Goal: Ask a question: Seek information or help from site administrators or community

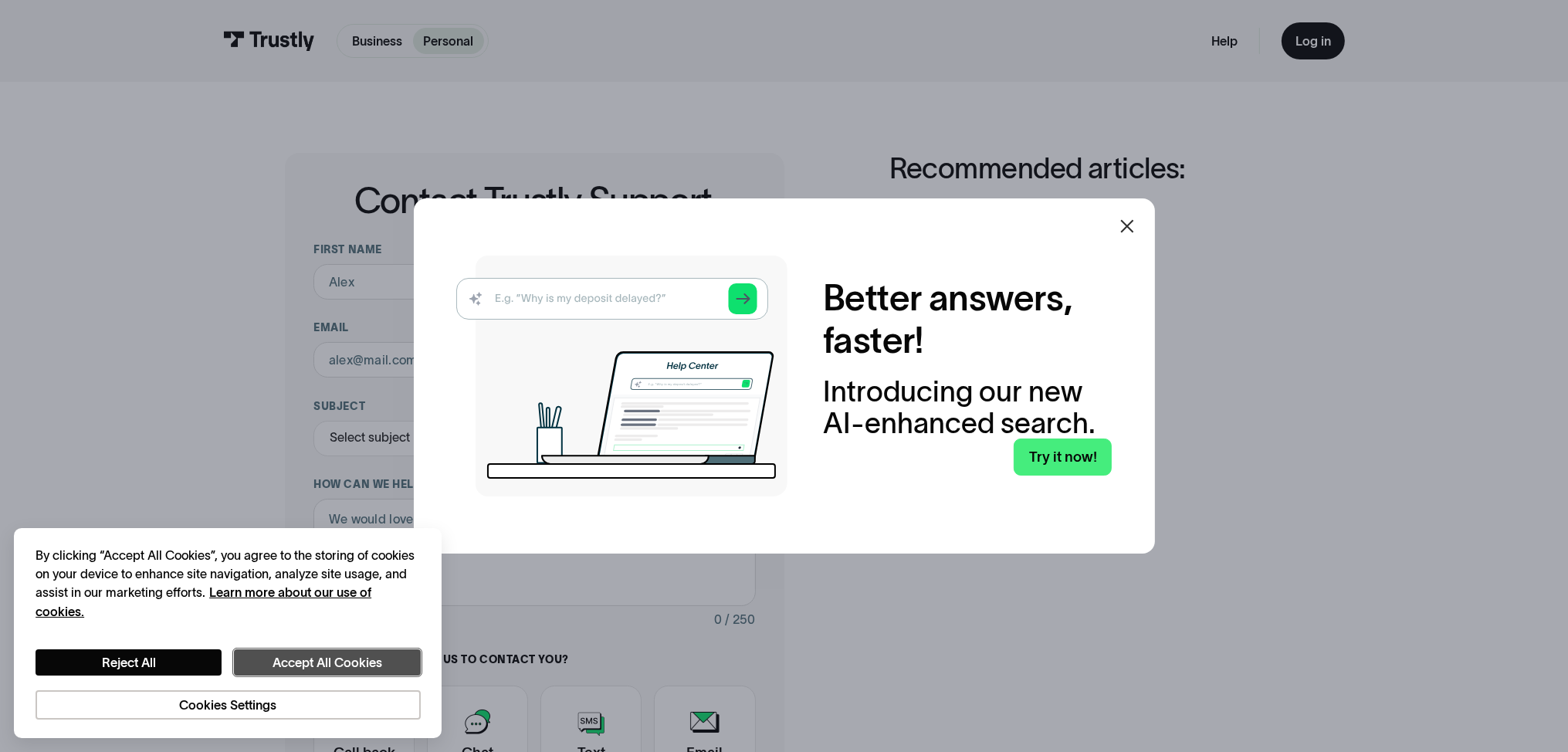
click at [329, 655] on button "Accept All Cookies" at bounding box center [327, 663] width 187 height 27
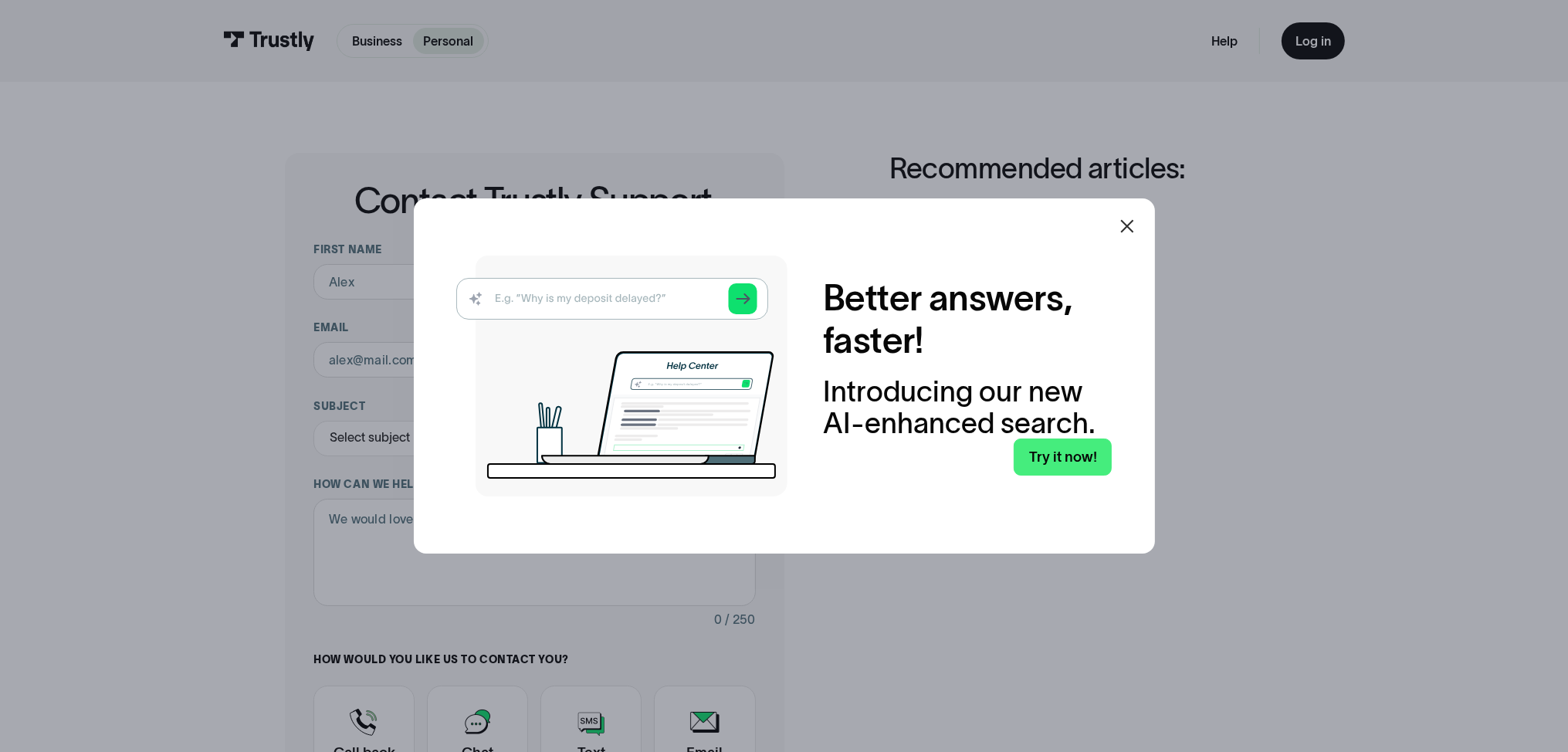
click at [1143, 227] on div at bounding box center [1127, 227] width 37 height 38
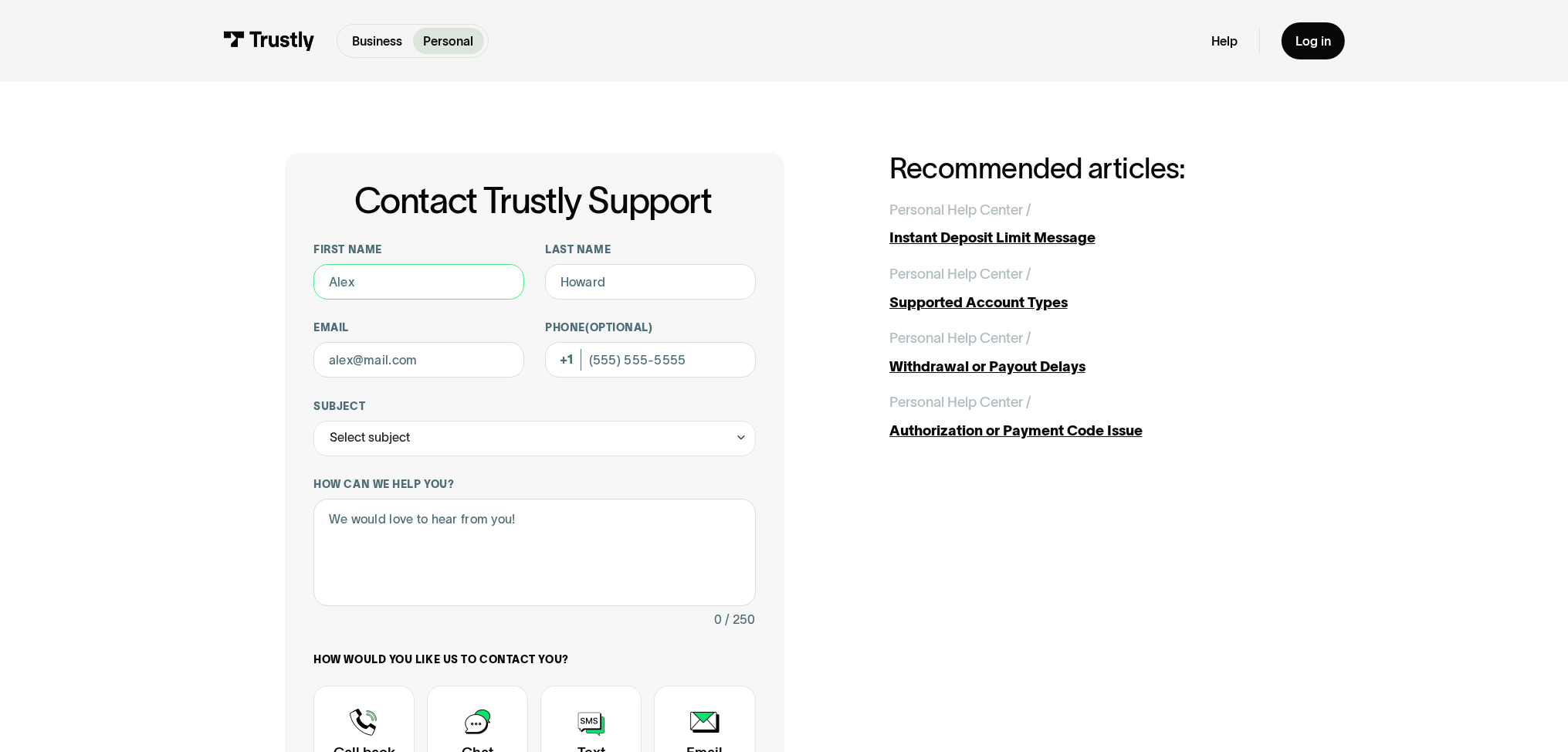
drag, startPoint x: 381, startPoint y: 274, endPoint x: 323, endPoint y: 286, distance: 59.2
click at [280, 292] on div "Contact Trustly Support First name Last name Email Phone (Optional) Subject Sel…" at bounding box center [784, 558] width 1497 height 954
type input "[PERSON_NAME]"
type input "[EMAIL_ADDRESS][DOMAIN_NAME]"
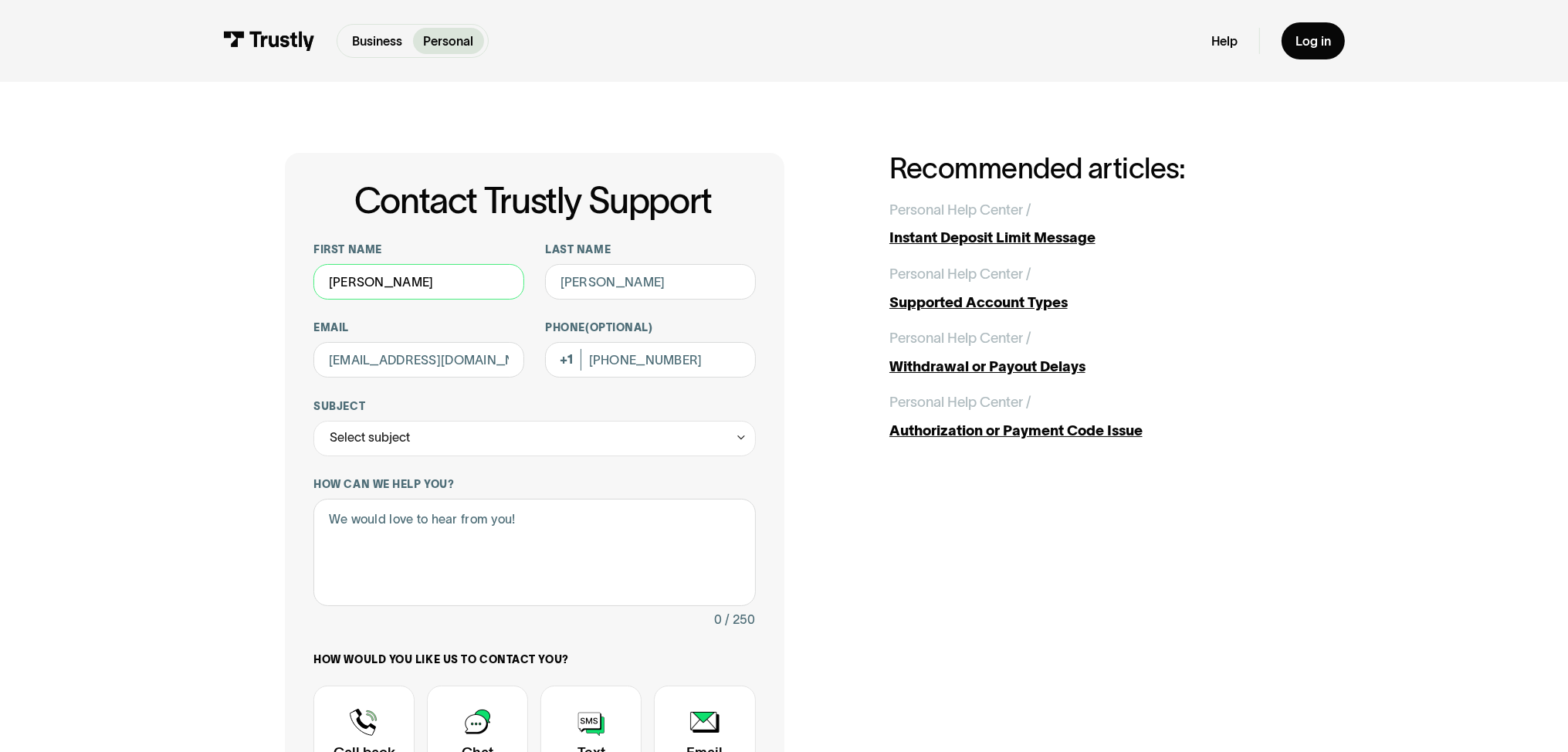
type input "[PHONE_NUMBER]"
click at [743, 438] on icon "Contact Trustly Support" at bounding box center [741, 438] width 13 height 14
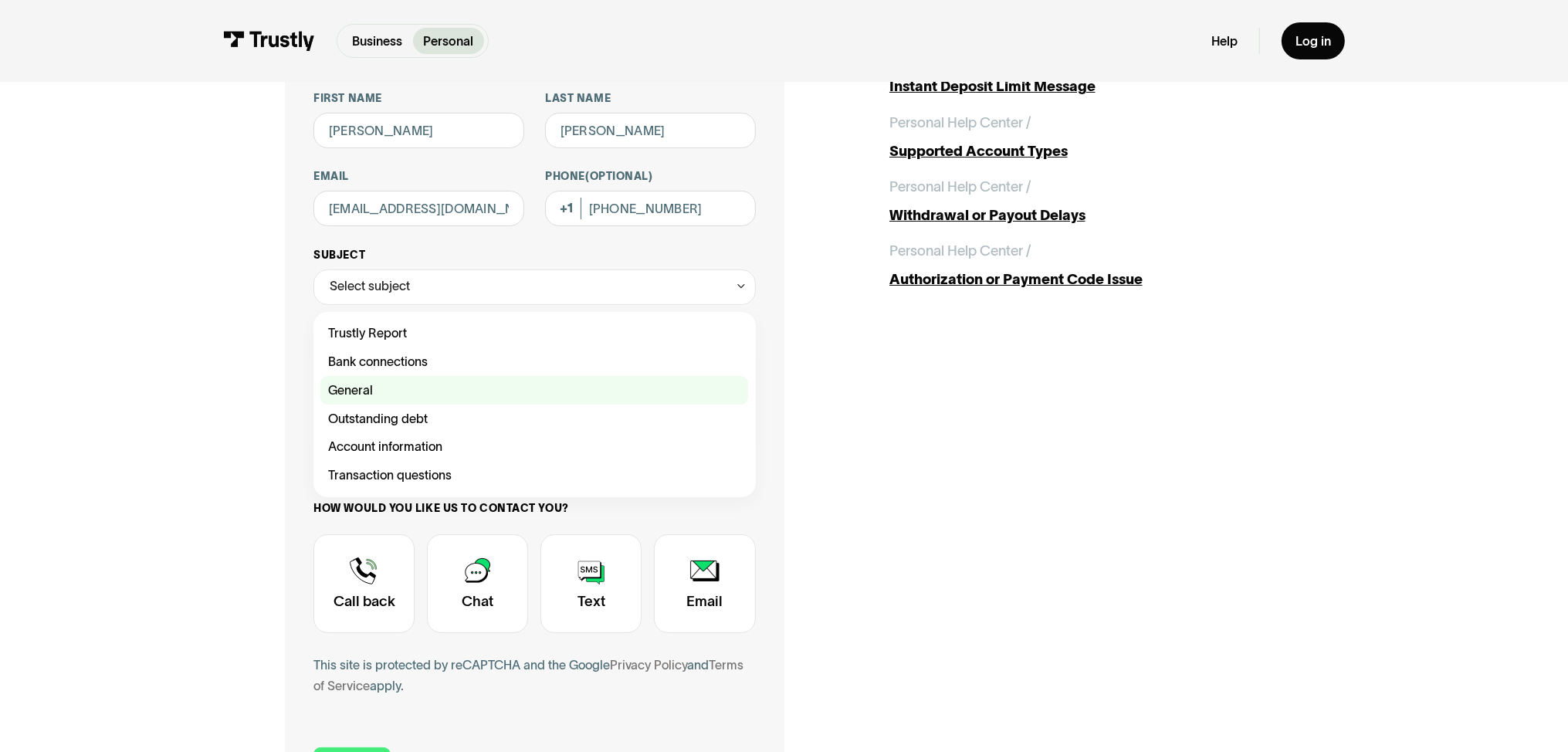
scroll to position [163, 0]
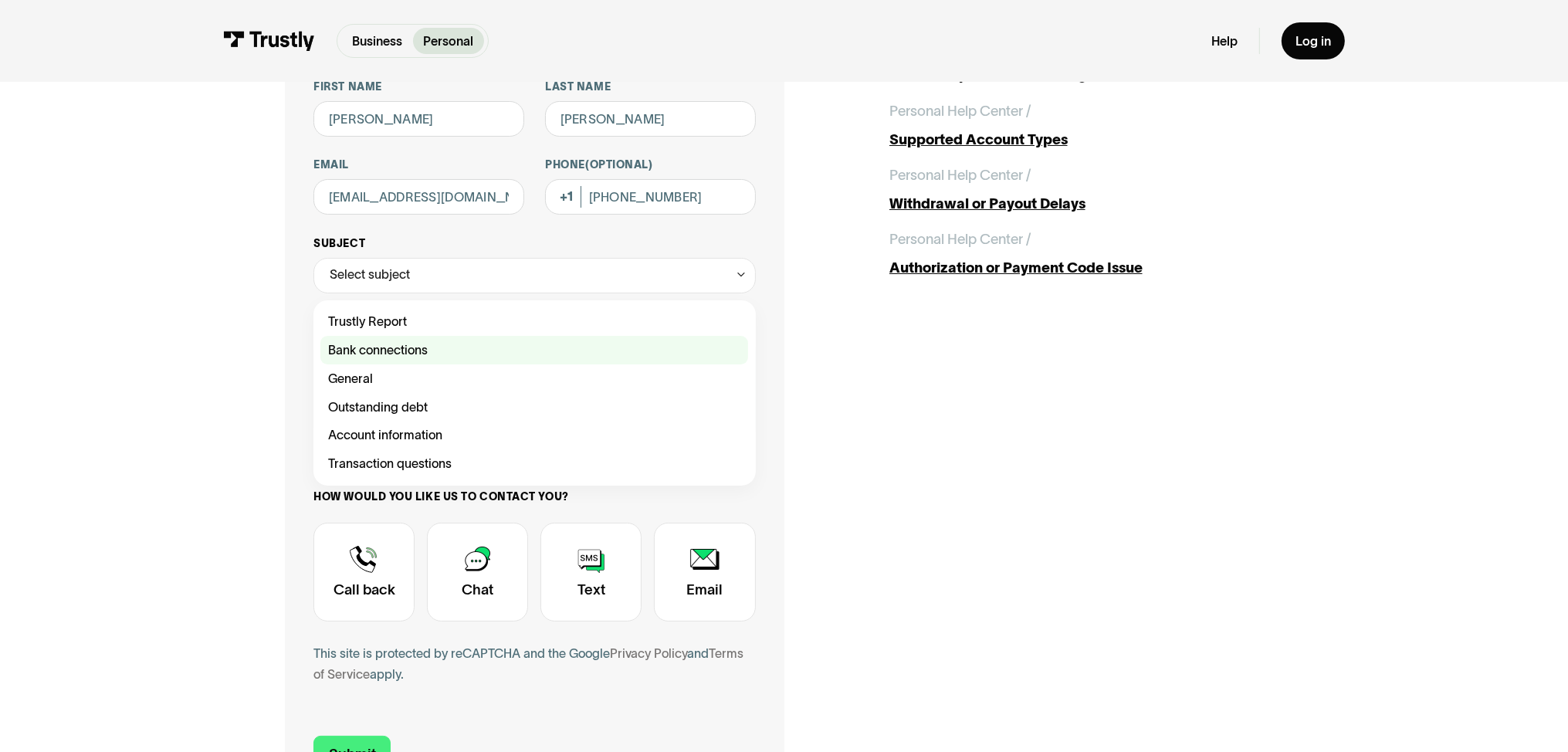
click at [385, 350] on div "Contact Trustly Support" at bounding box center [534, 350] width 427 height 28
type input "**********"
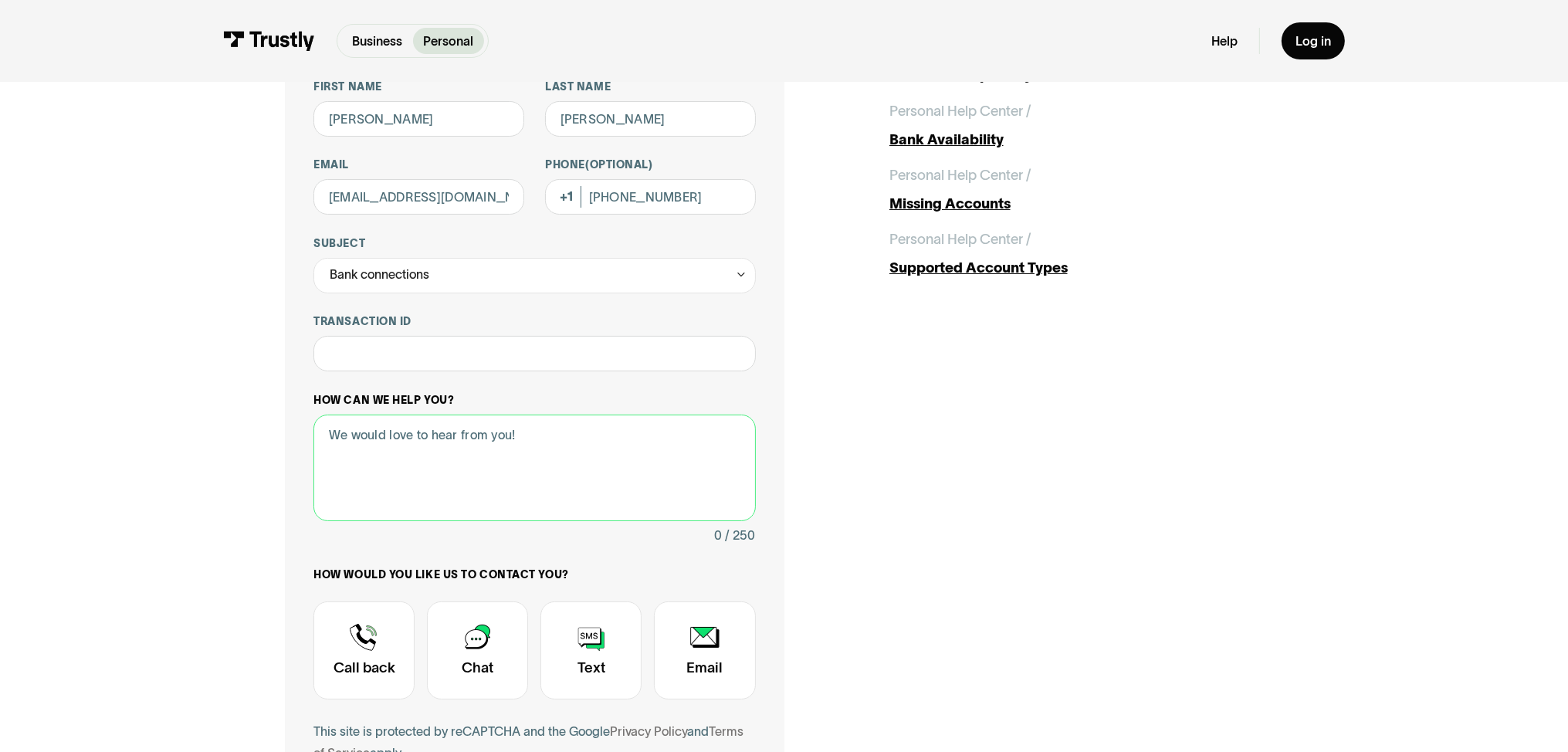
click at [446, 462] on textarea "How can we help you?" at bounding box center [533, 468] width 441 height 107
paste textarea "I have cashed out before without issue! That goes directly to my bank account, …"
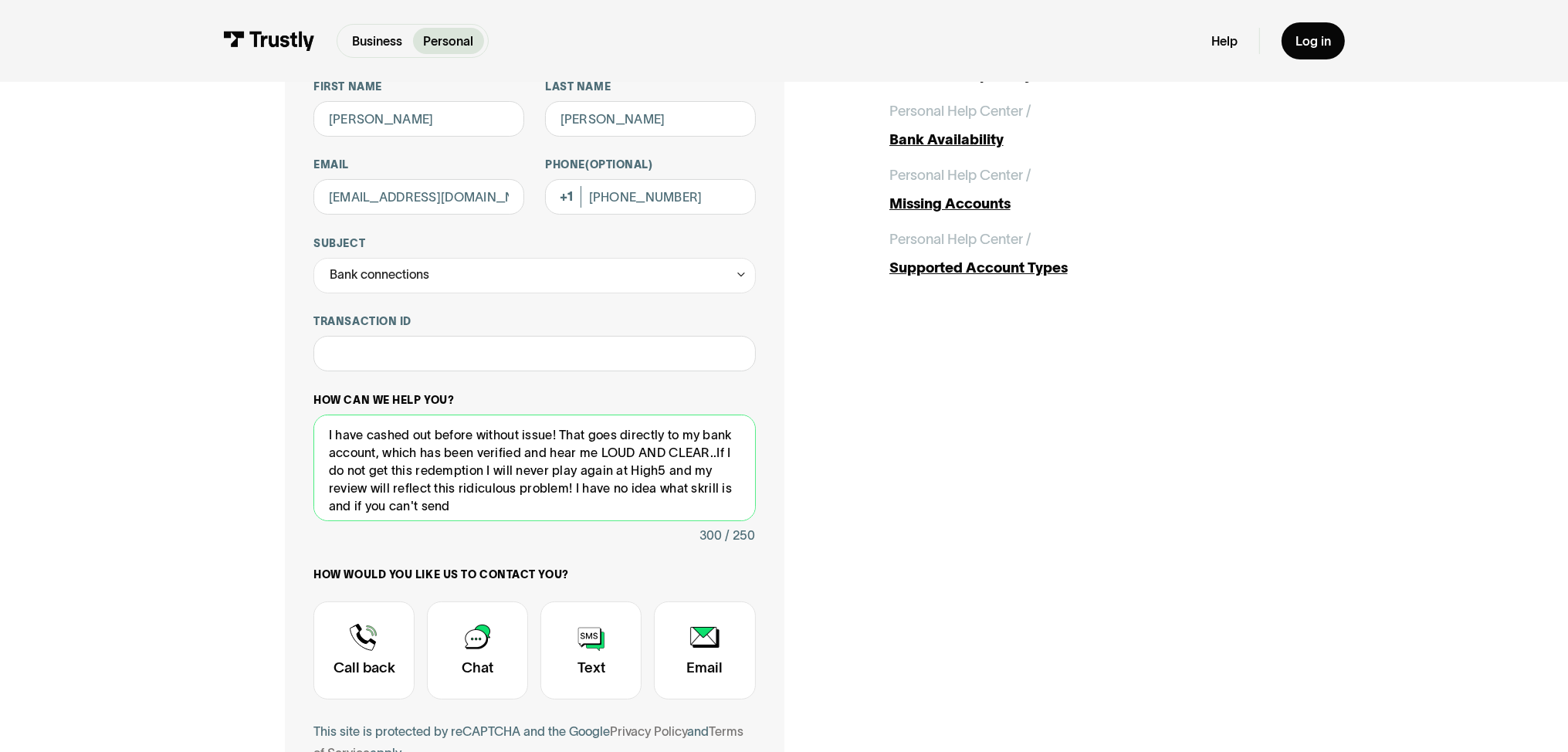
drag, startPoint x: 540, startPoint y: 507, endPoint x: 265, endPoint y: 387, distance: 300.0
click at [313, 414] on textarea "I have cashed out before without issue! That goes directly to my bank account, …" at bounding box center [533, 468] width 441 height 107
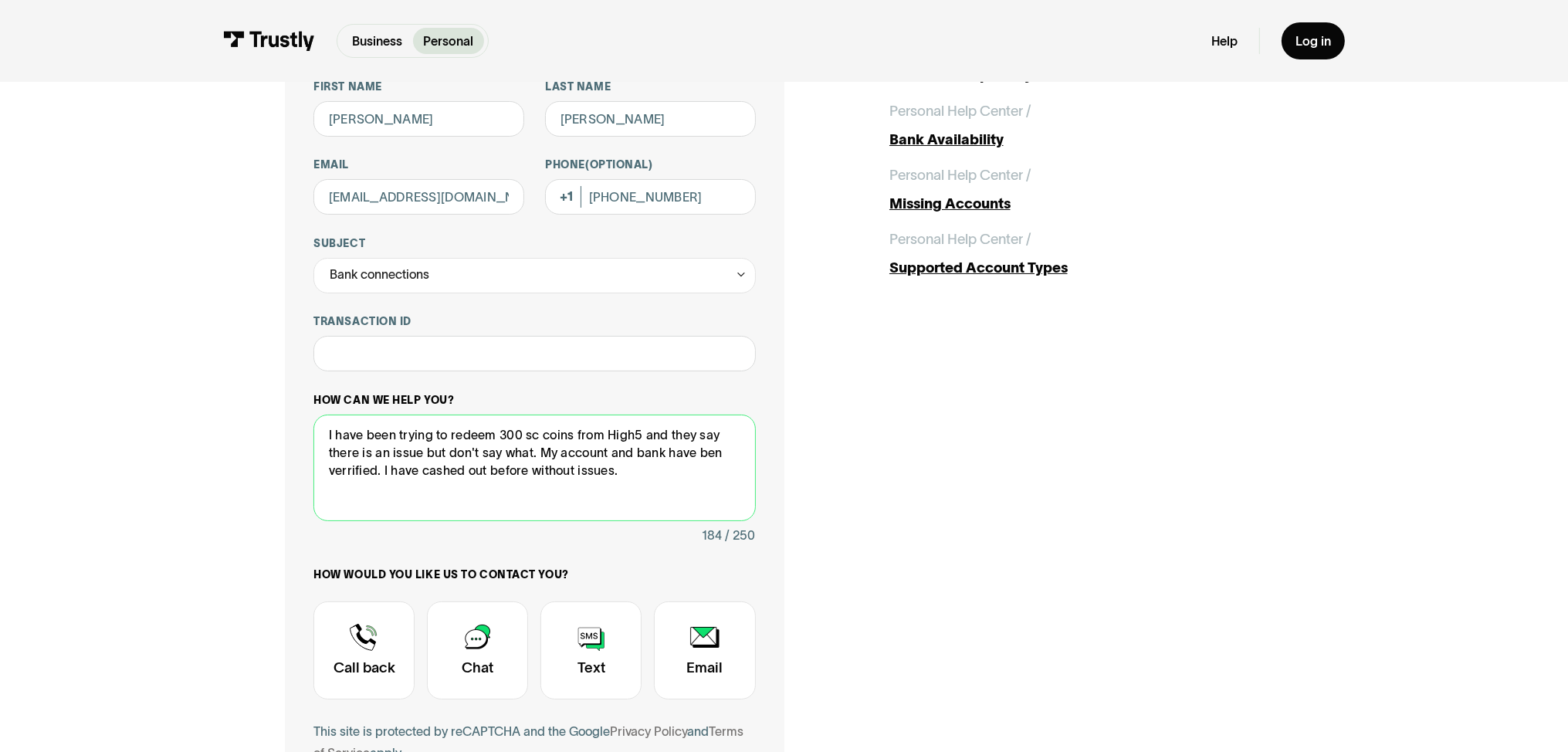
click at [711, 456] on textarea "I have been trying to redeem 300 sc coins from High5 and they say there is an i…" at bounding box center [533, 468] width 441 height 107
click at [628, 480] on textarea "I have been trying to redeem 300 sc coins from High5 and they say there is an i…" at bounding box center [533, 468] width 441 height 107
drag, startPoint x: 641, startPoint y: 489, endPoint x: 427, endPoint y: 491, distance: 214.0
click at [427, 491] on textarea "I have been trying to redeem 300 sc coins from High5 and they say there is an i…" at bounding box center [533, 468] width 441 height 107
click at [684, 489] on textarea "I have been trying to redeem 300 sc coins from High5 and they say there is an i…" at bounding box center [533, 468] width 441 height 107
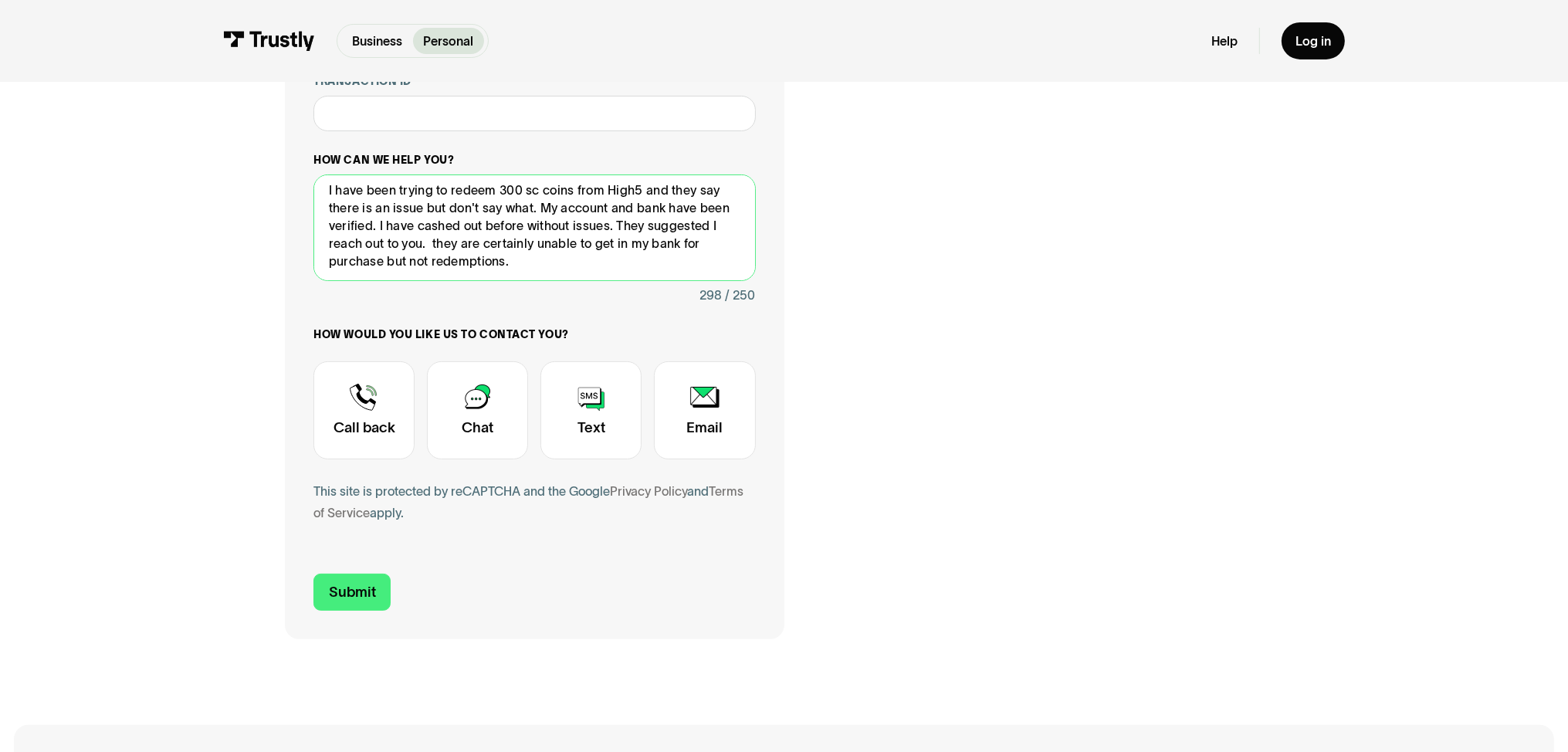
scroll to position [408, 0]
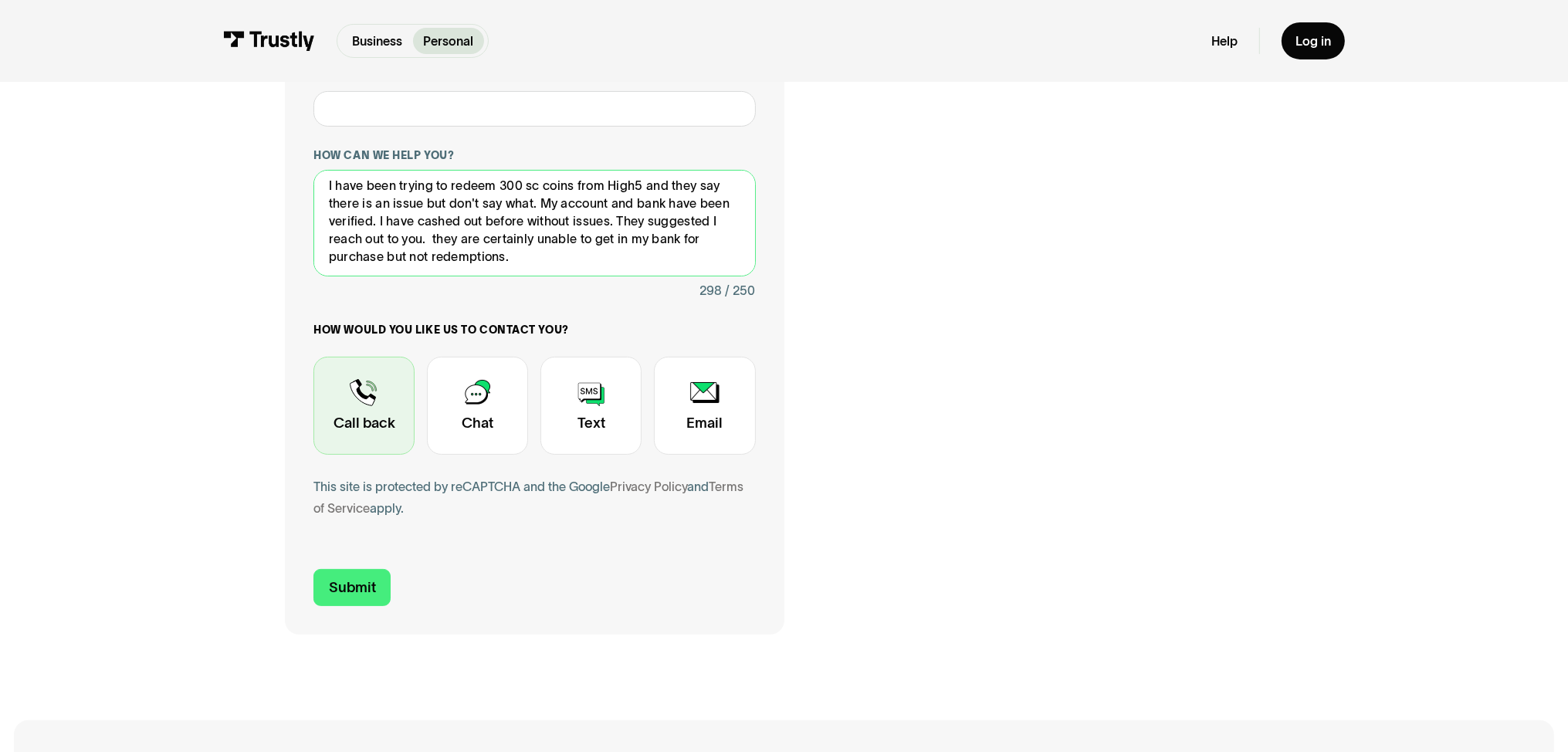
type textarea "I have been trying to redeem 300 sc coins from High5 and they say there is an i…"
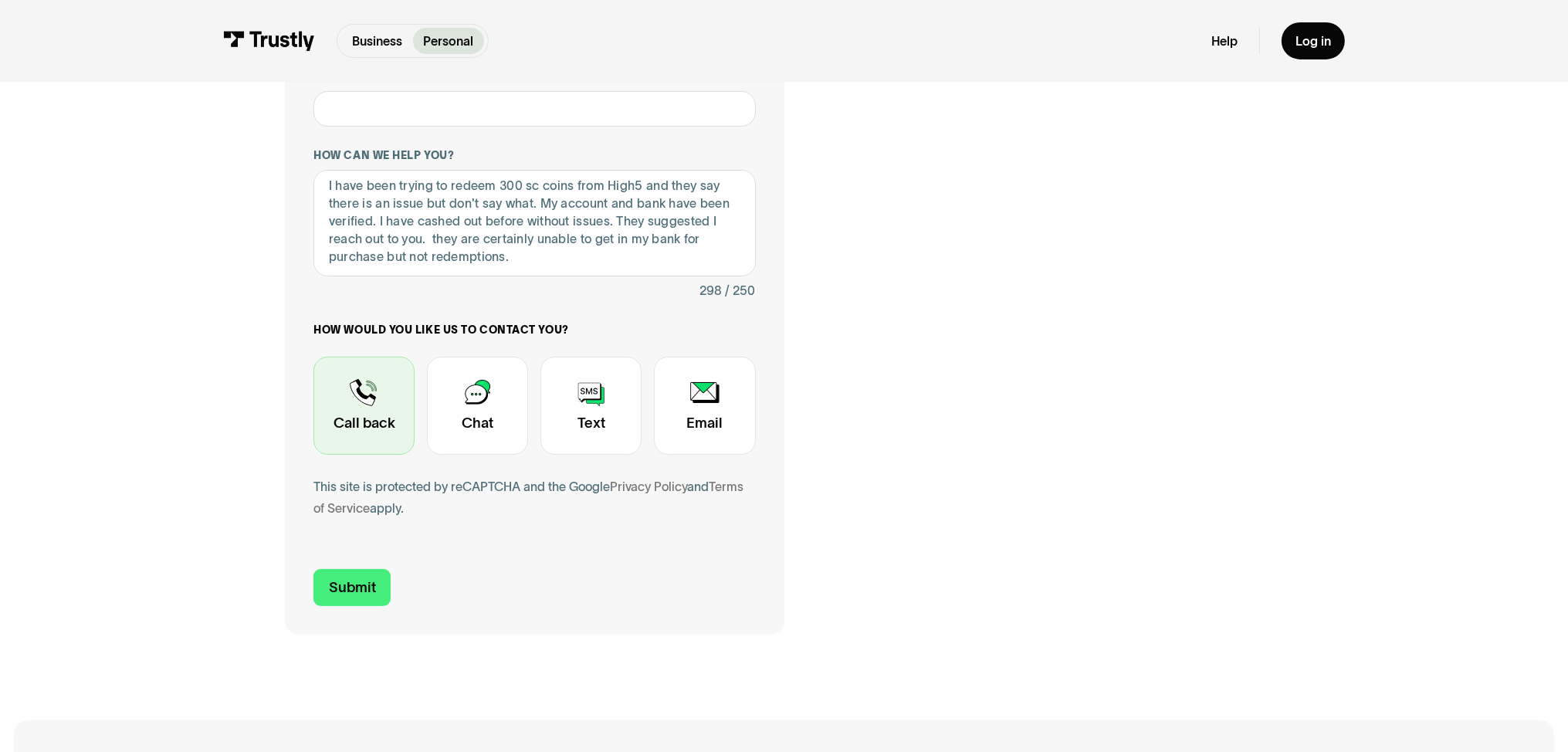
click at [365, 417] on div "Contact Trustly Support" at bounding box center [364, 406] width 101 height 98
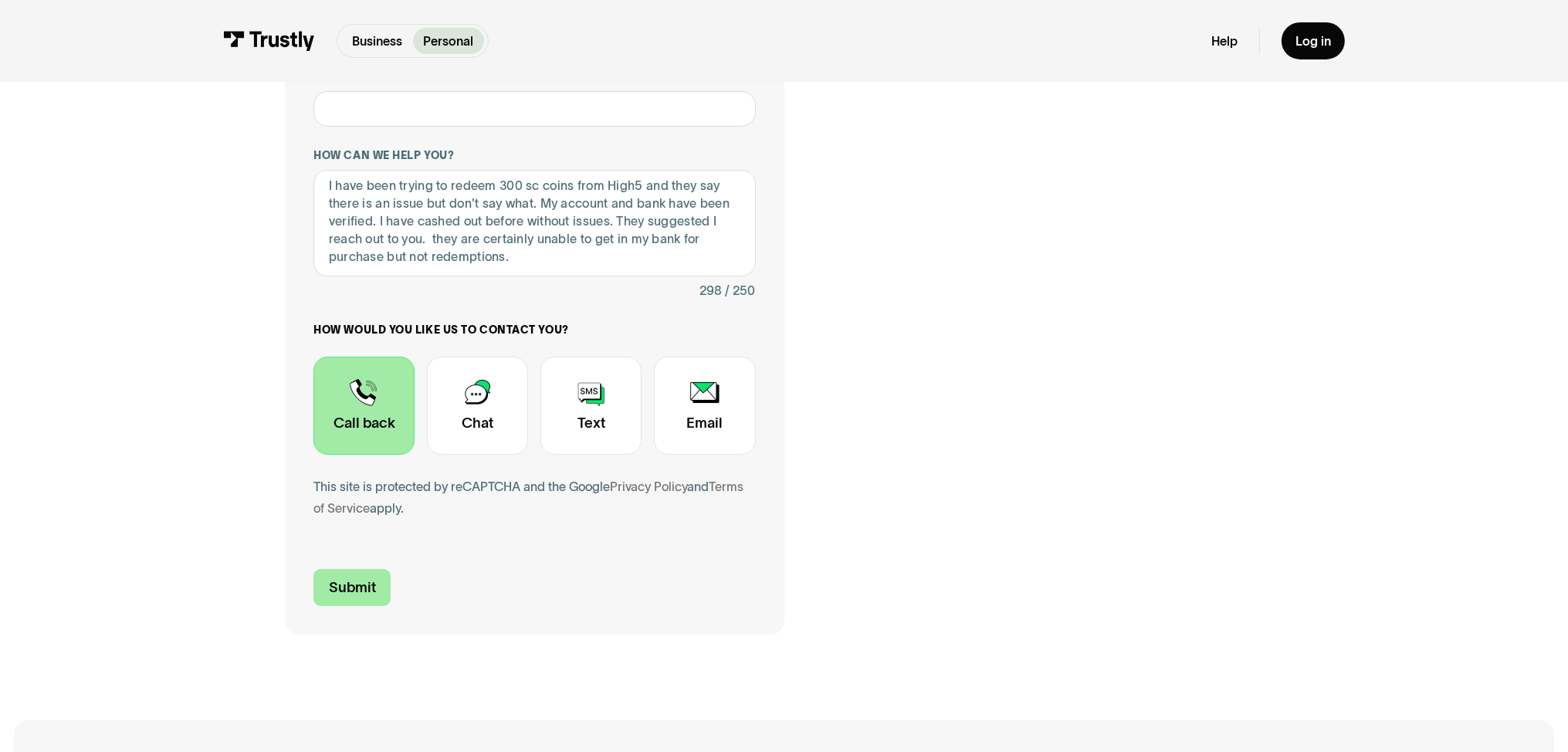
click at [360, 582] on input "Submit" at bounding box center [351, 588] width 77 height 38
type input "[PHONE_NUMBER]"
